Goal: Information Seeking & Learning: Check status

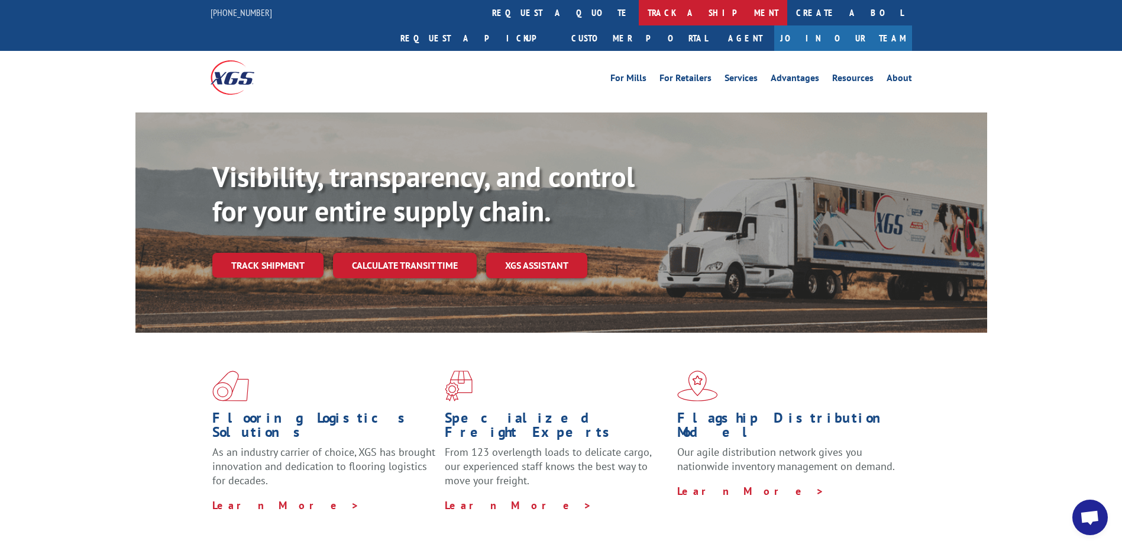
click at [639, 12] on link "track a shipment" at bounding box center [713, 12] width 148 height 25
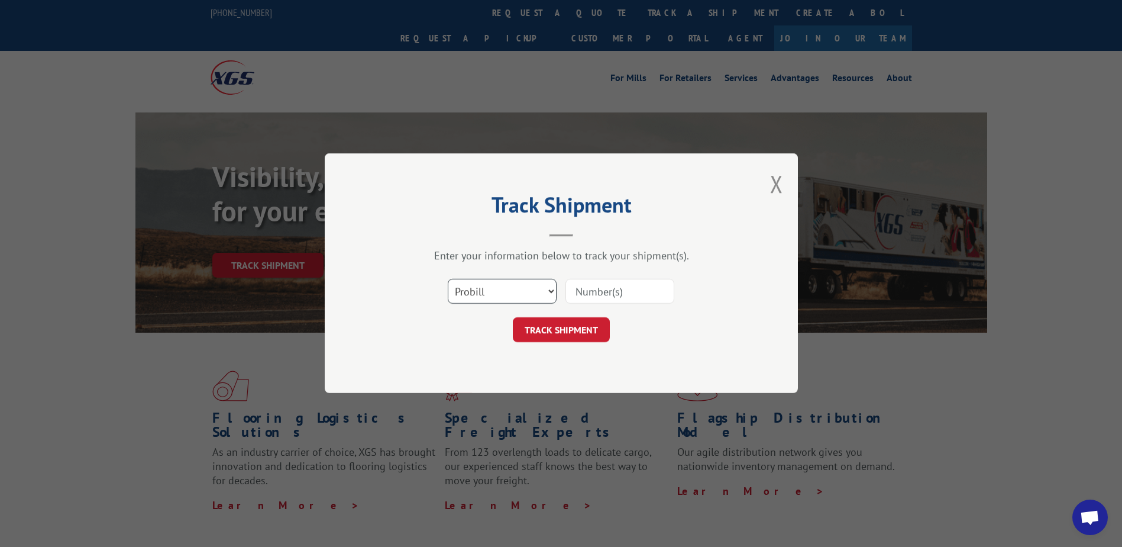
click at [549, 291] on select "Select category... Probill BOL PO" at bounding box center [502, 291] width 109 height 25
select select "bol"
click at [448, 279] on select "Select category... Probill BOL PO" at bounding box center [502, 291] width 109 height 25
click at [627, 287] on input at bounding box center [620, 291] width 109 height 25
type input "2846640"
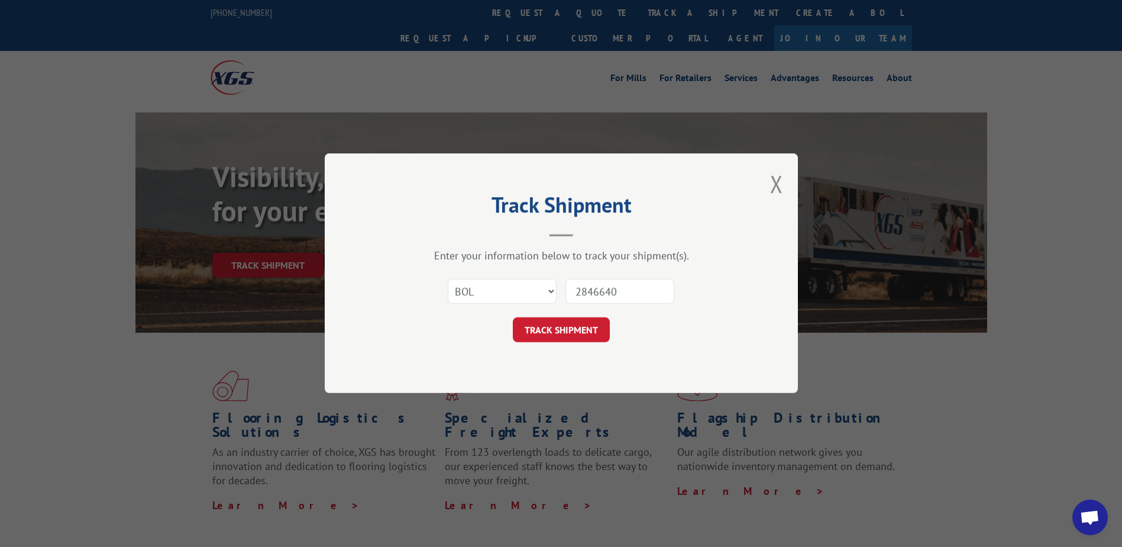
click button "TRACK SHIPMENT" at bounding box center [561, 330] width 97 height 25
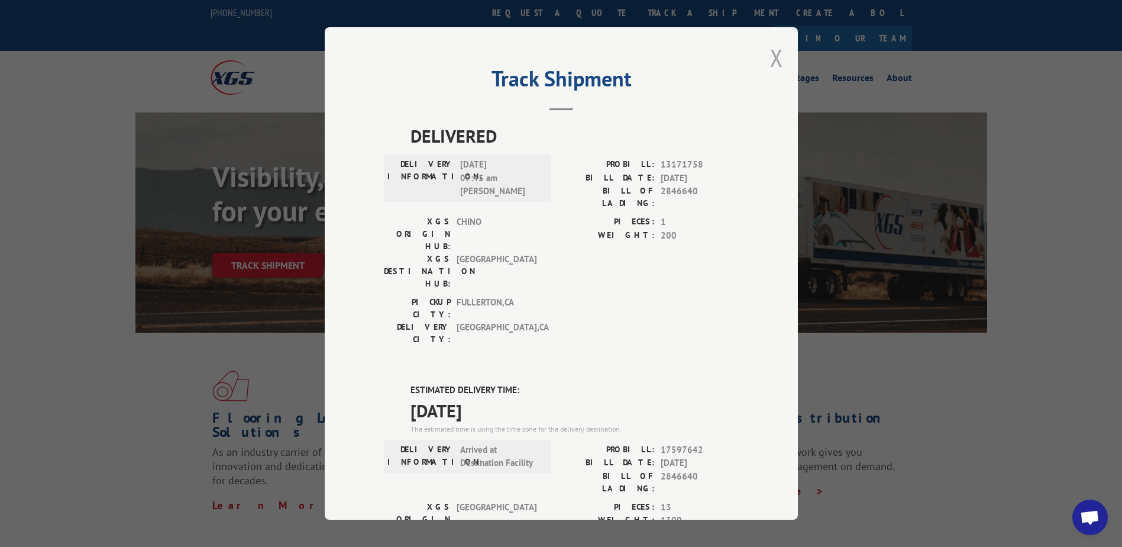
click at [771, 59] on button "Close modal" at bounding box center [776, 57] width 13 height 31
